Goal: Information Seeking & Learning: Learn about a topic

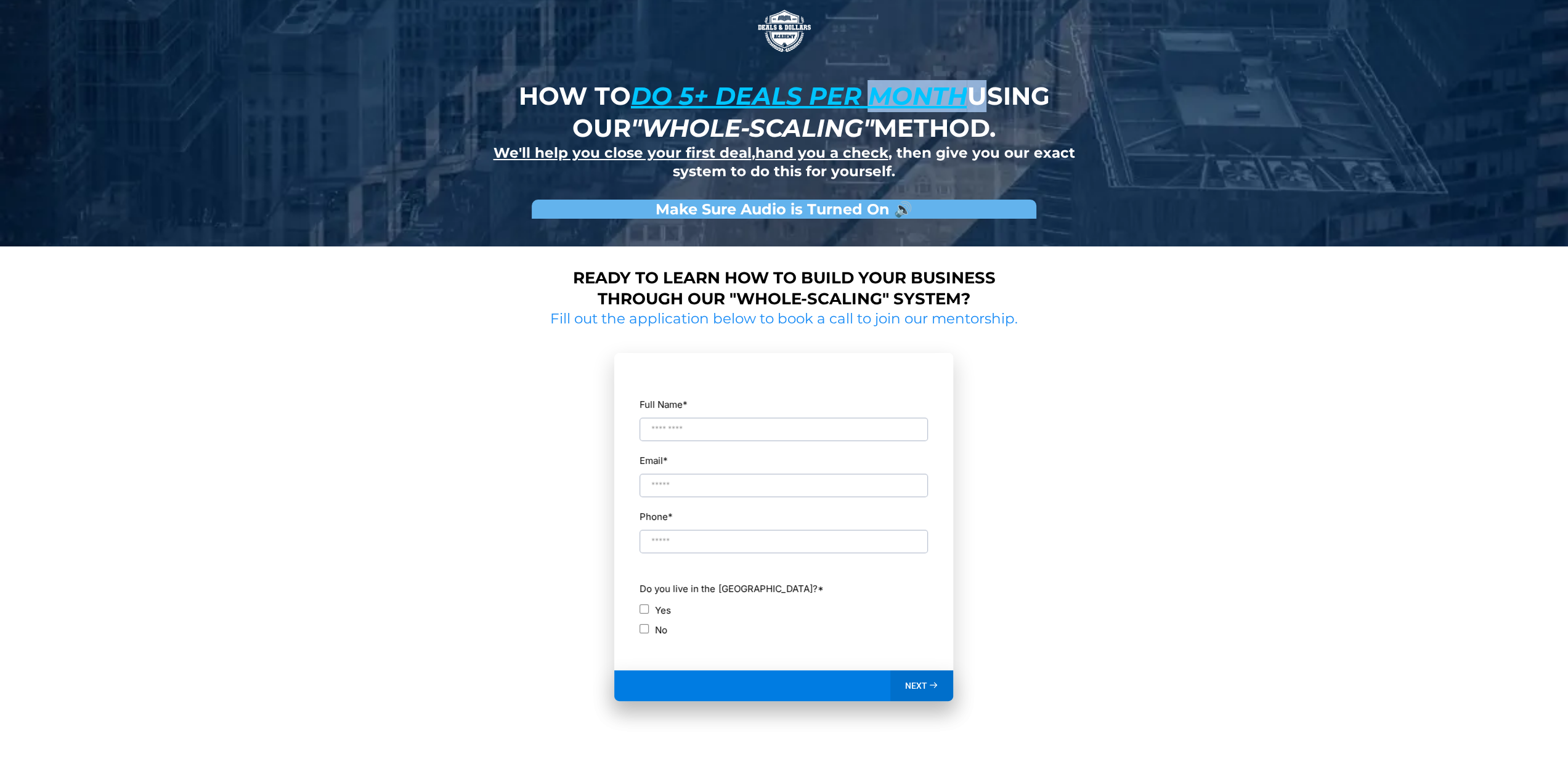
click at [903, 106] on u "do 5+ deals per month" at bounding box center [798, 95] width 337 height 30
click at [904, 107] on u "do 5+ deals per month" at bounding box center [798, 95] width 337 height 30
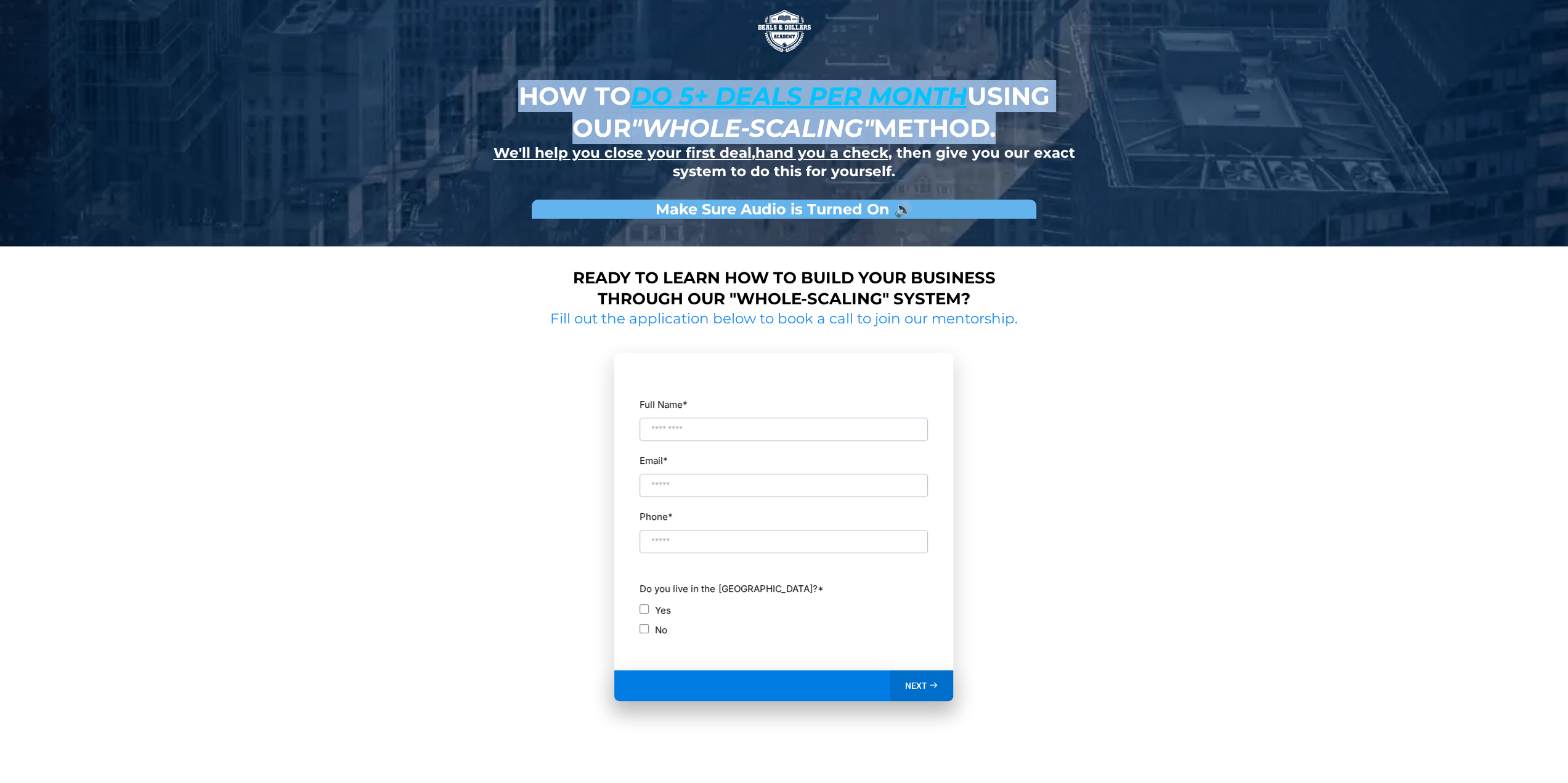
click at [904, 107] on u "do 5+ deals per month" at bounding box center [798, 95] width 337 height 30
click at [900, 102] on u "do 5+ deals per month" at bounding box center [798, 95] width 337 height 30
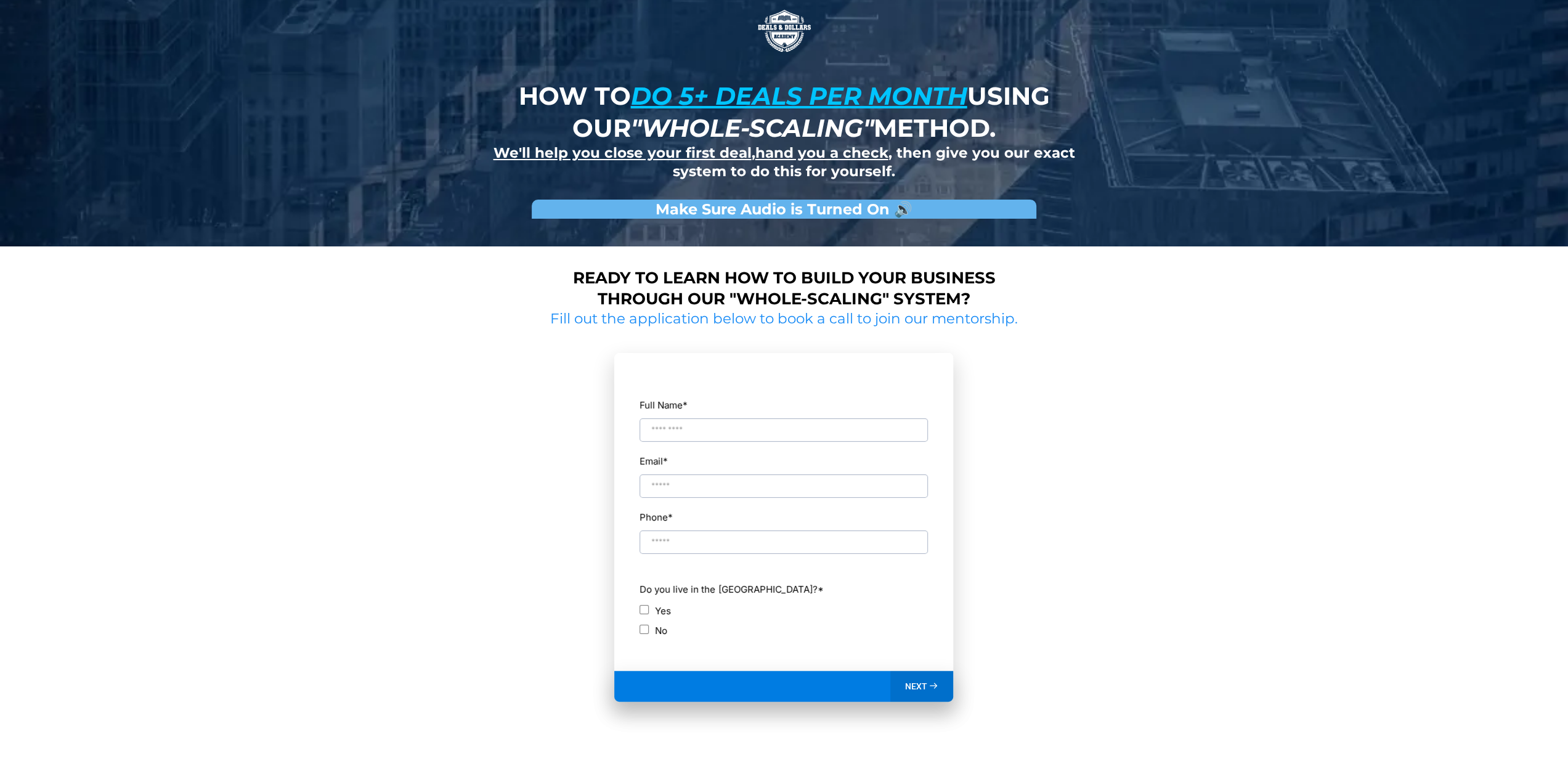
click at [668, 88] on u "do 5+ deals per month" at bounding box center [798, 95] width 337 height 30
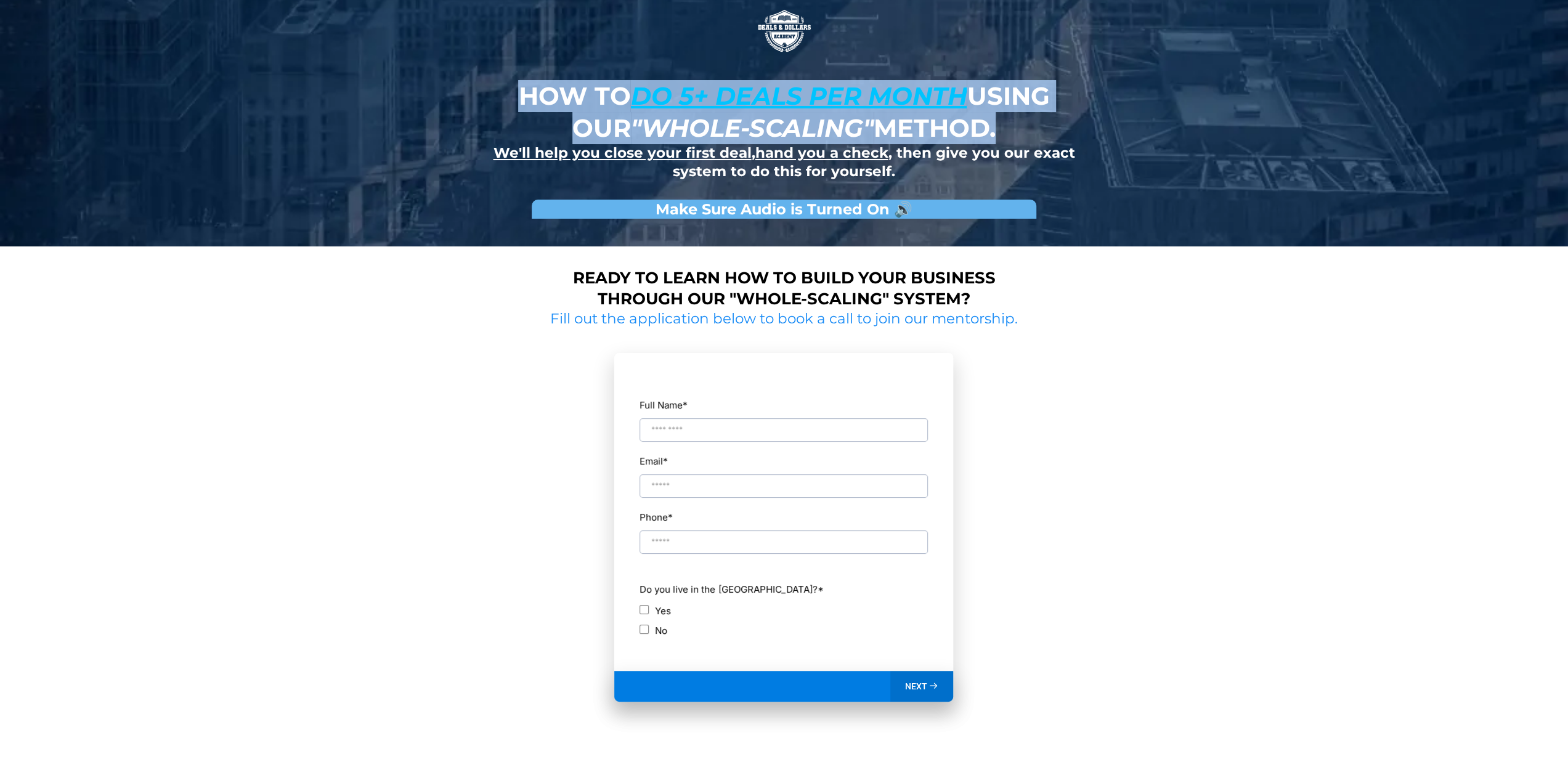
click at [668, 88] on u "do 5+ deals per month" at bounding box center [798, 95] width 337 height 30
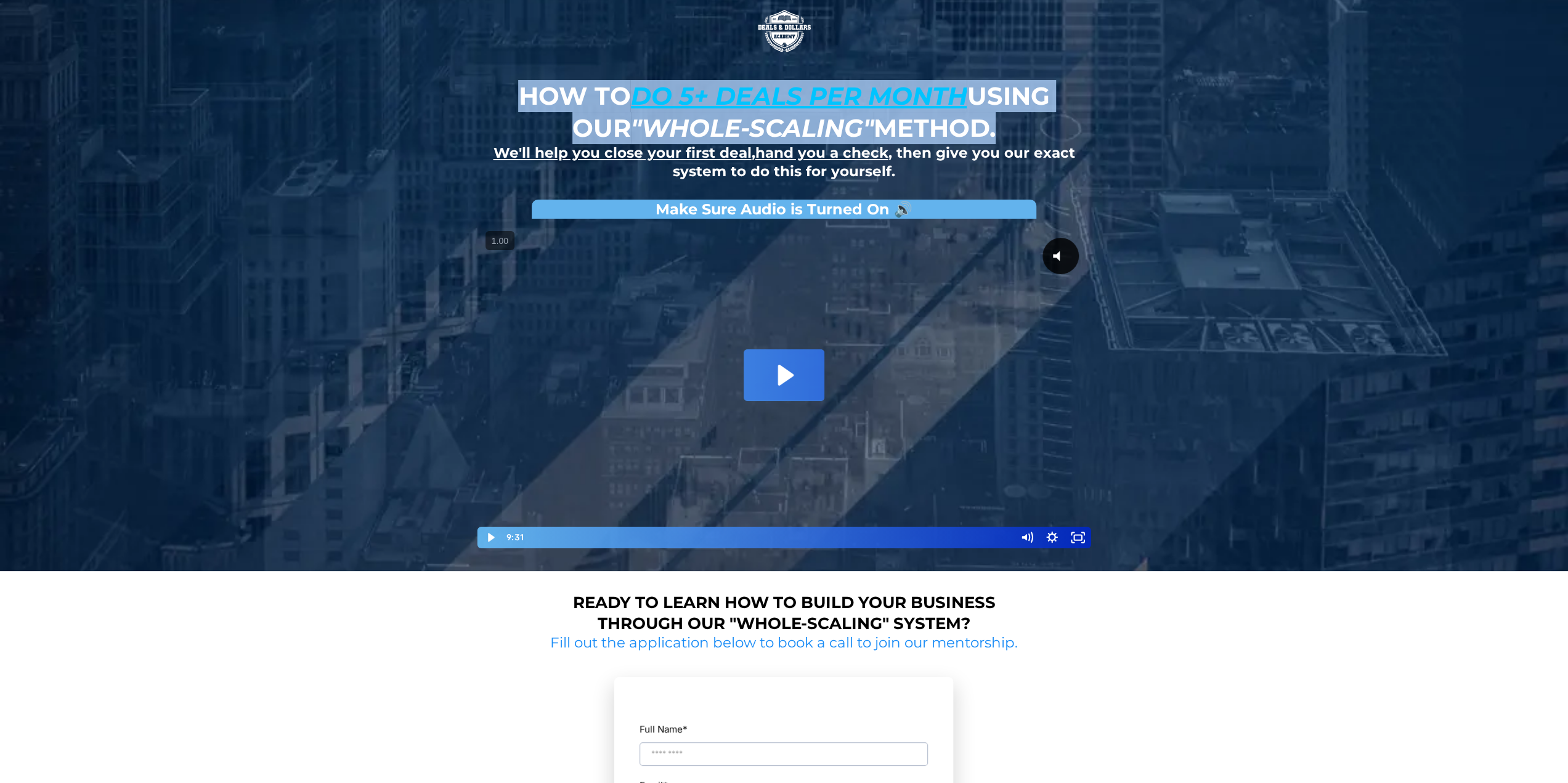
click at [497, 146] on u "We'll help you close your first deal" at bounding box center [622, 152] width 258 height 17
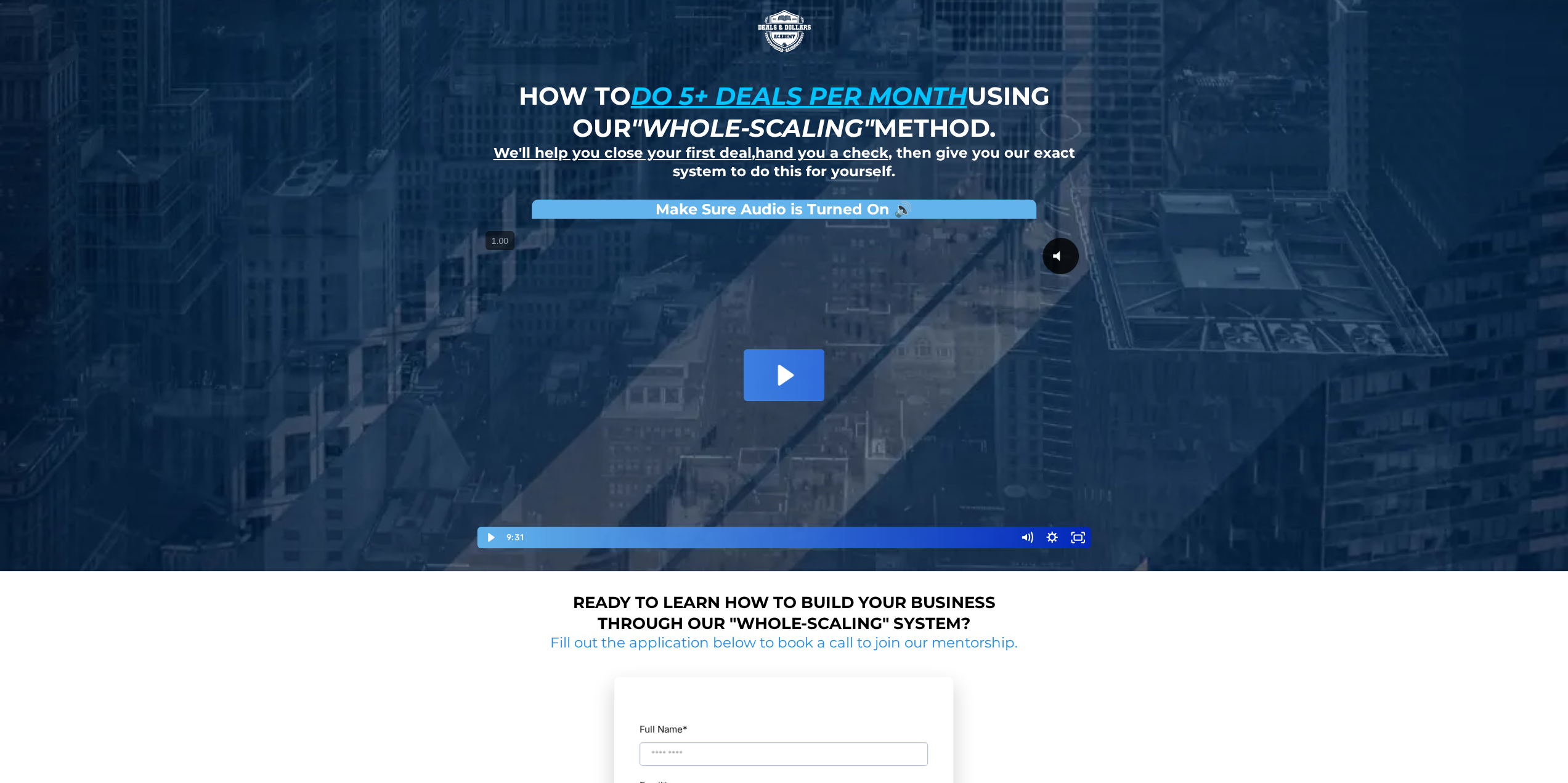
click at [742, 142] on em ""whole-scaling"" at bounding box center [752, 127] width 243 height 30
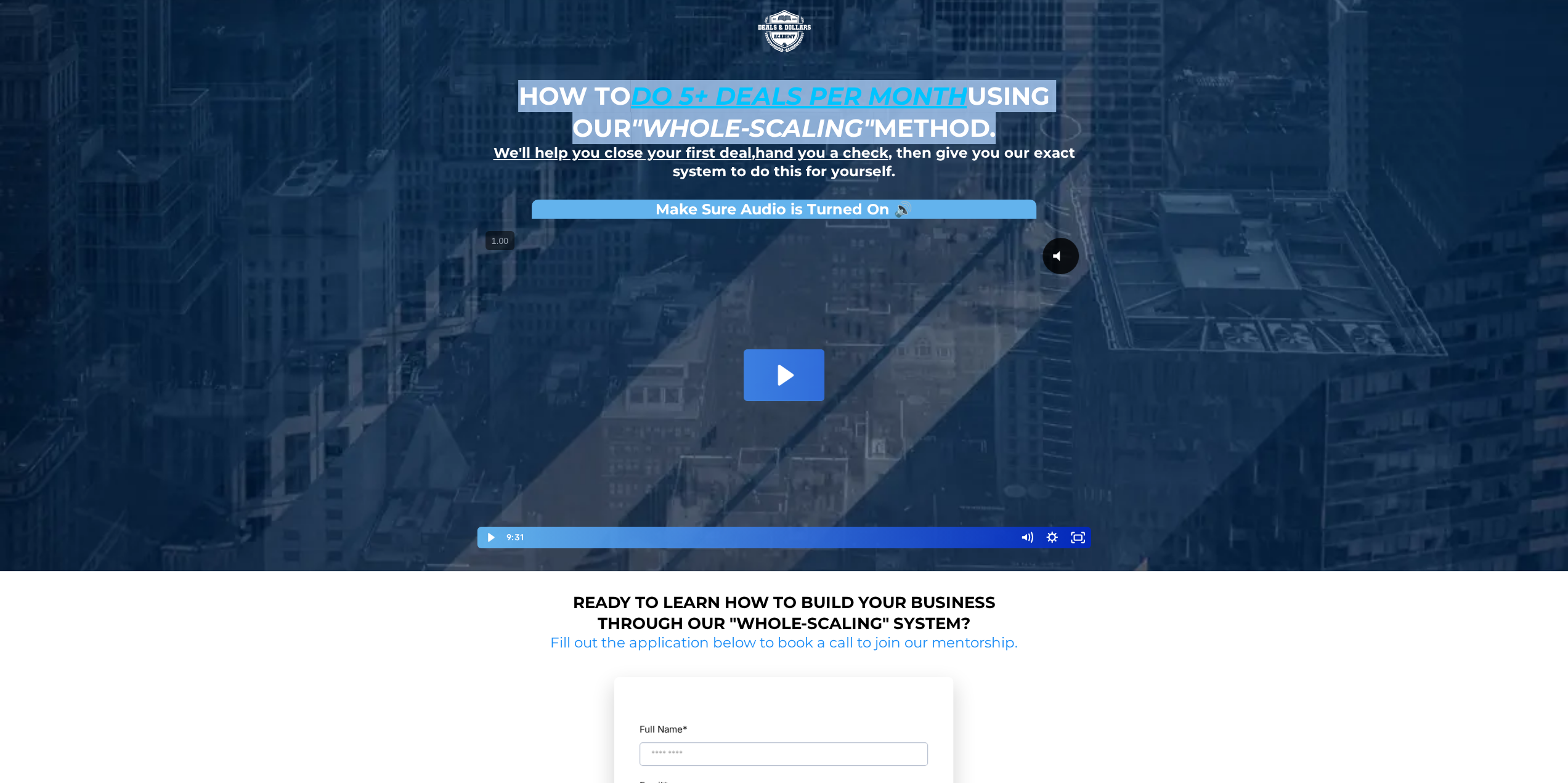
click at [742, 142] on em ""whole-scaling"" at bounding box center [752, 127] width 243 height 30
click at [1129, 138] on div "How to do 5+ deals per month using our "whole-scaling" method. We'll help you c…" at bounding box center [784, 286] width 721 height 571
